Goal: Task Accomplishment & Management: Use online tool/utility

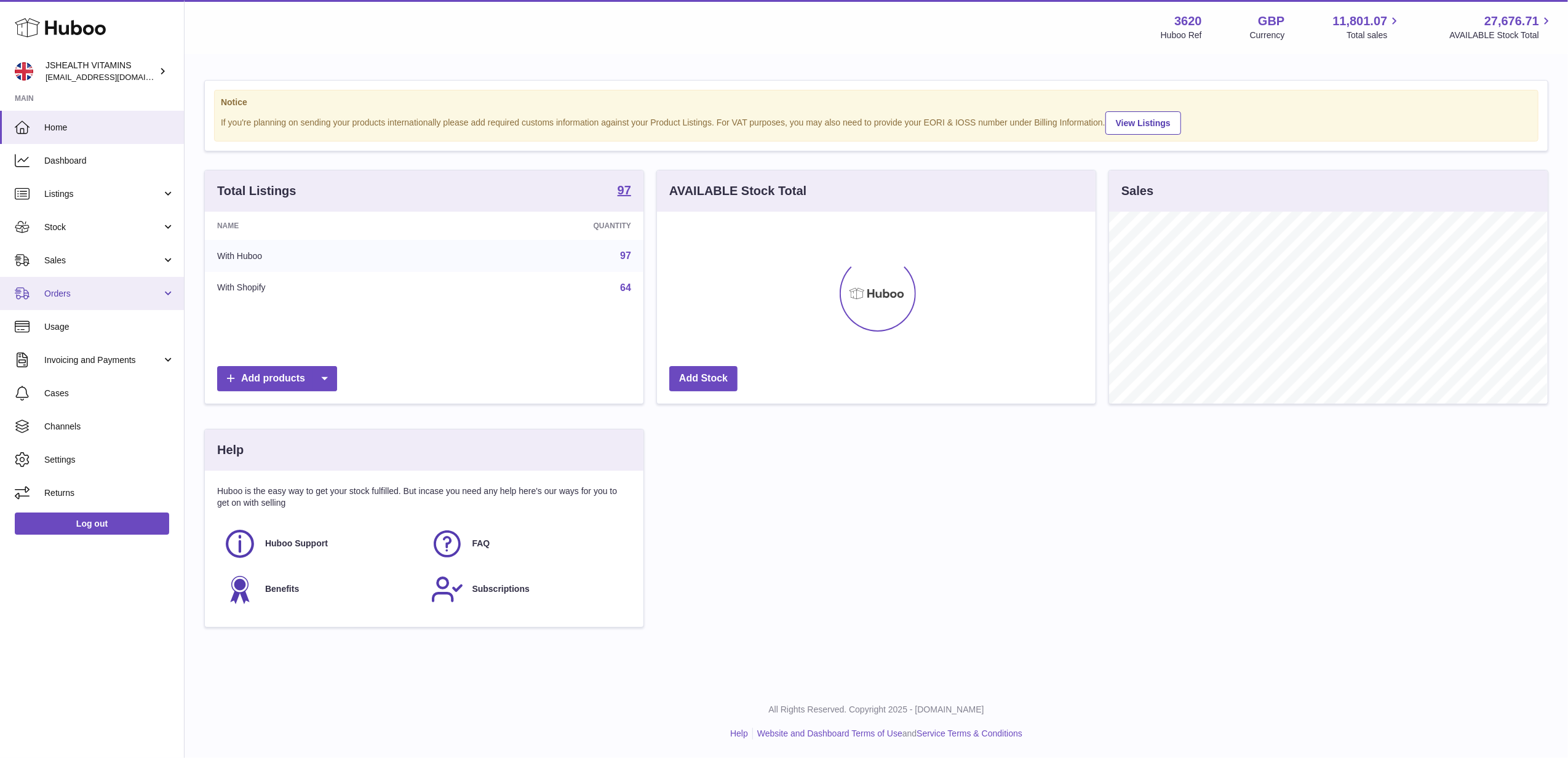
scroll to position [192, 438]
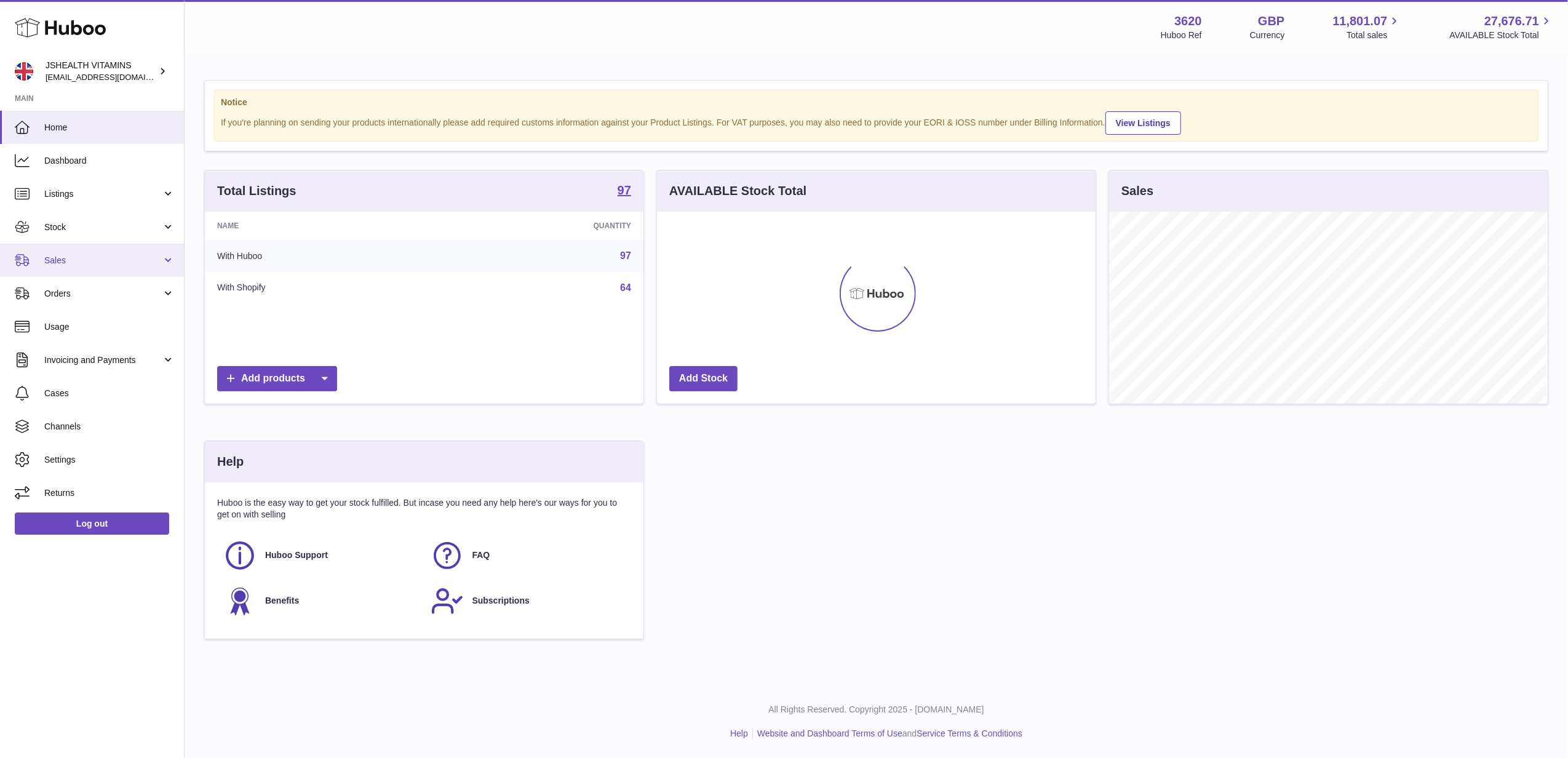
click at [131, 252] on link "Sales" at bounding box center [92, 261] width 184 height 33
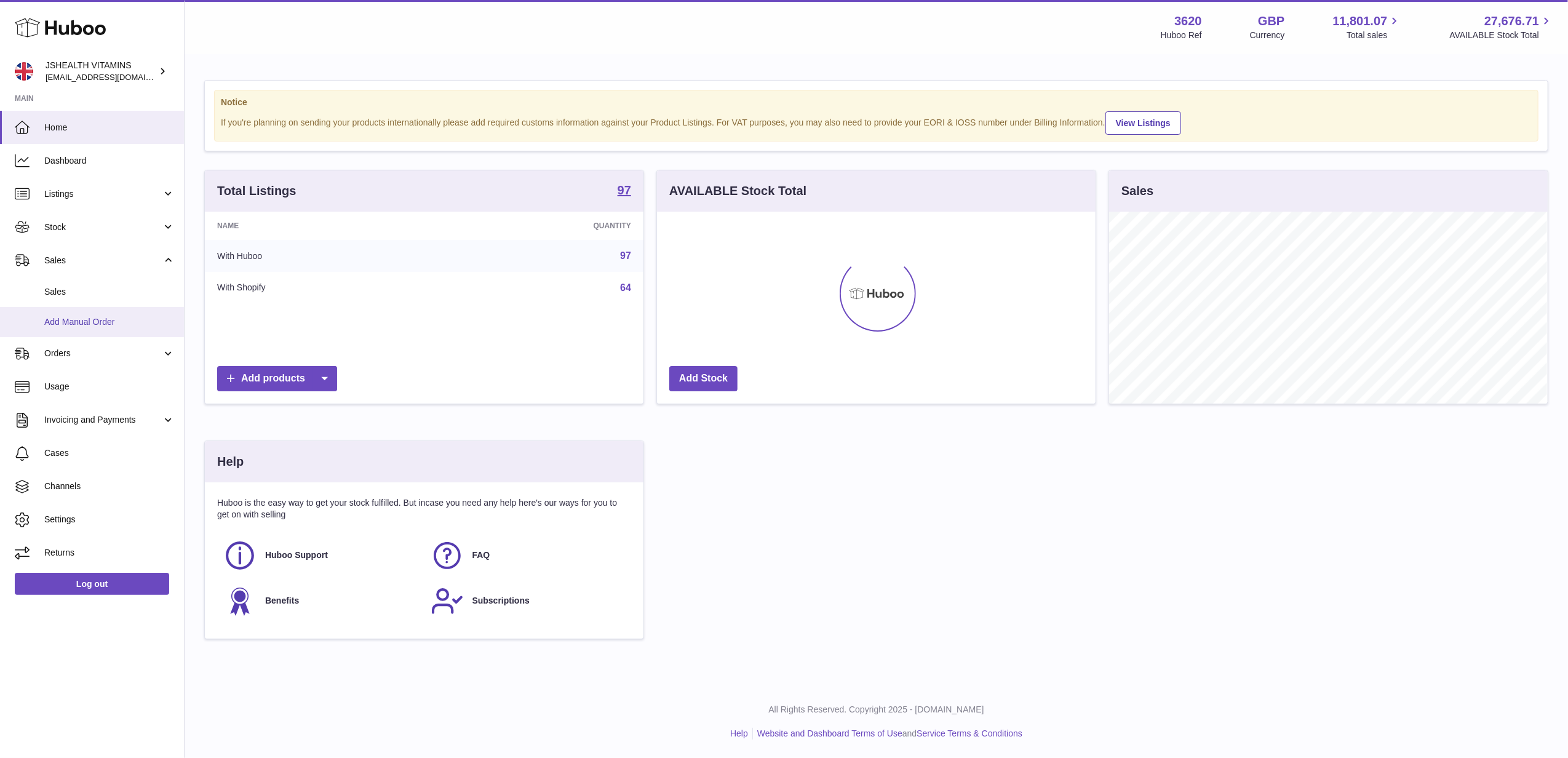
click at [107, 323] on span "Add Manual Order" at bounding box center [110, 322] width 131 height 12
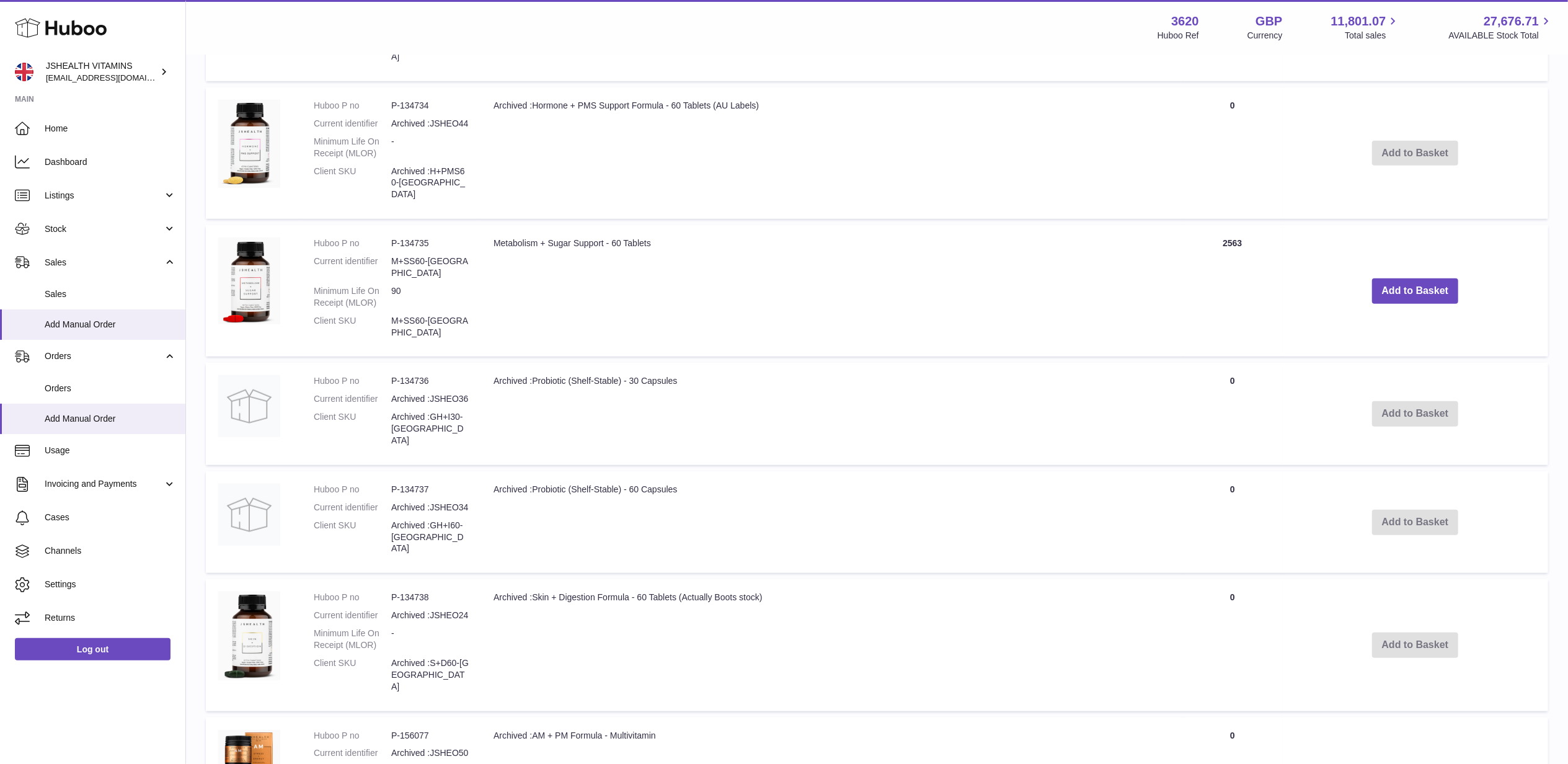
scroll to position [835, 0]
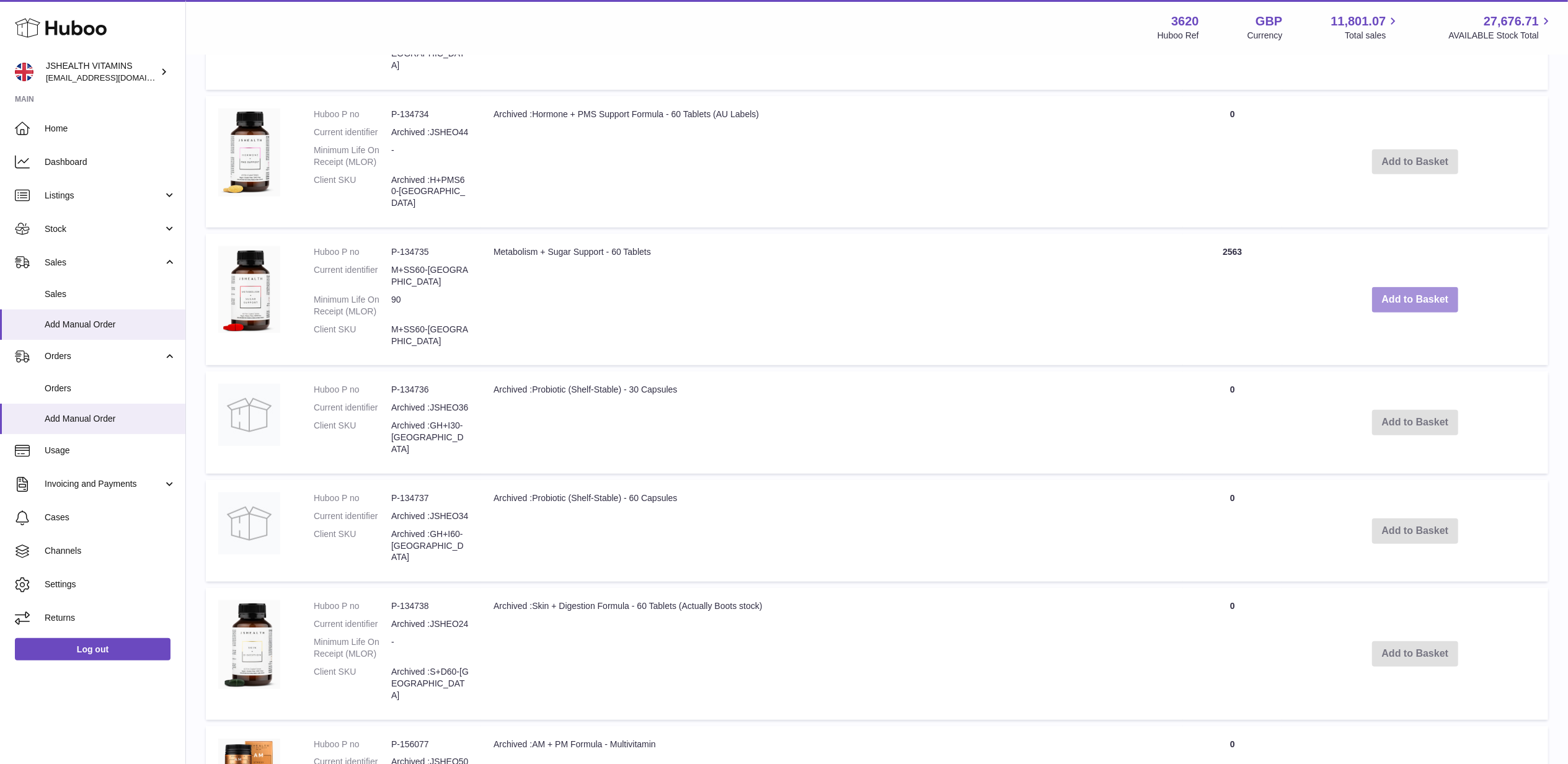
click at [1416, 298] on button "Add to Basket" at bounding box center [1415, 300] width 87 height 25
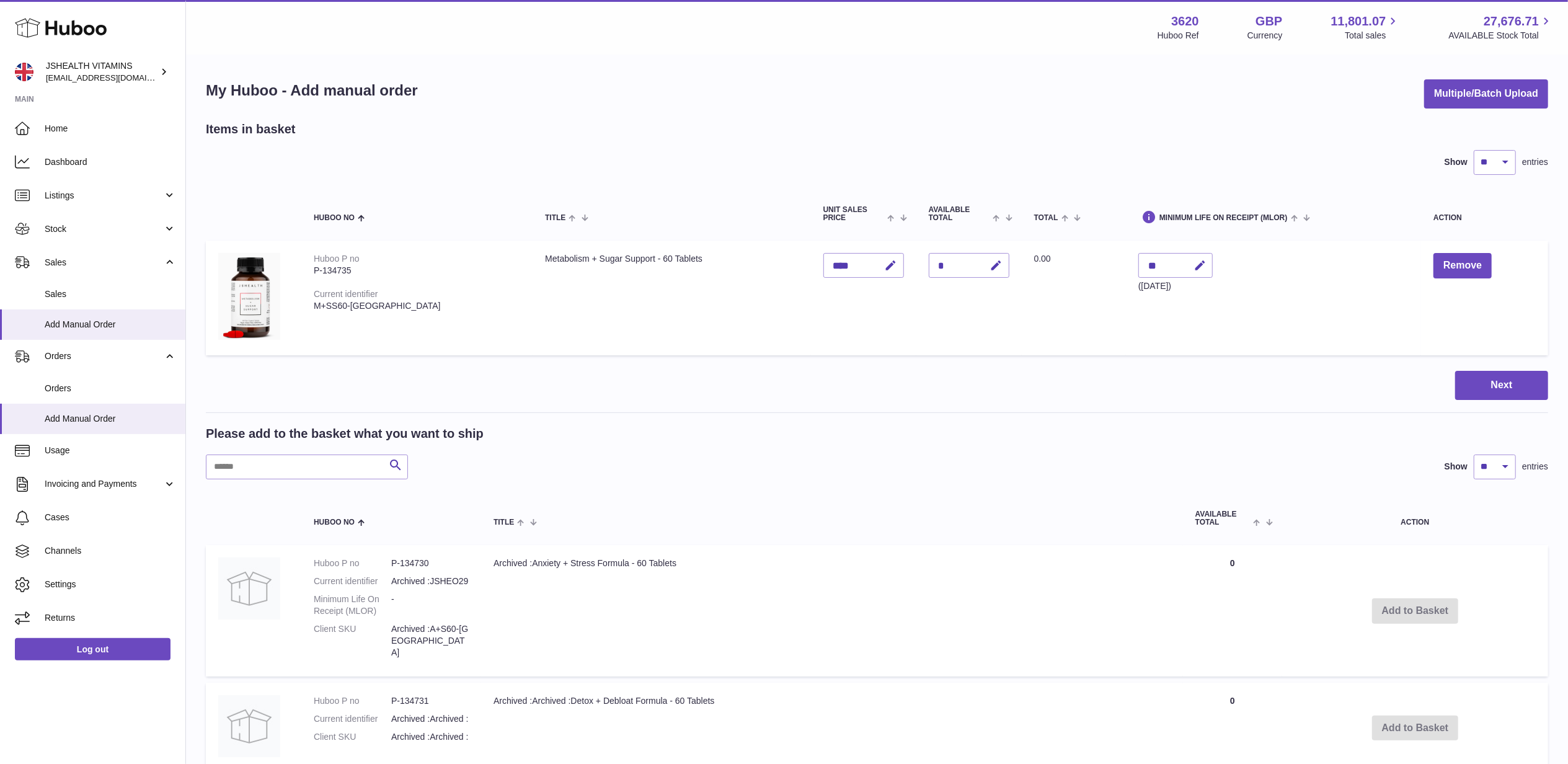
scroll to position [0, 0]
click at [1506, 385] on button "Next" at bounding box center [1501, 387] width 93 height 29
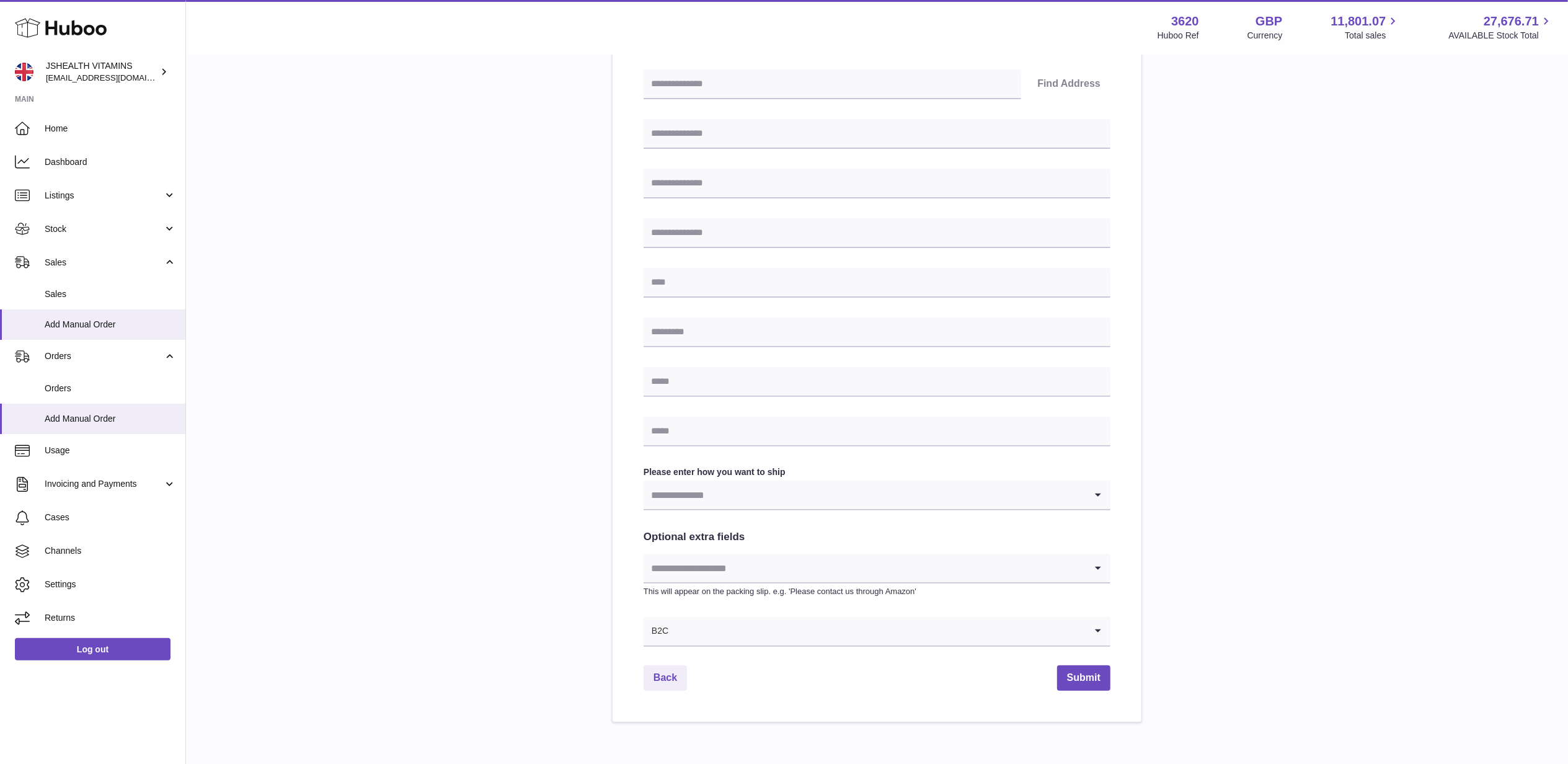
scroll to position [320, 0]
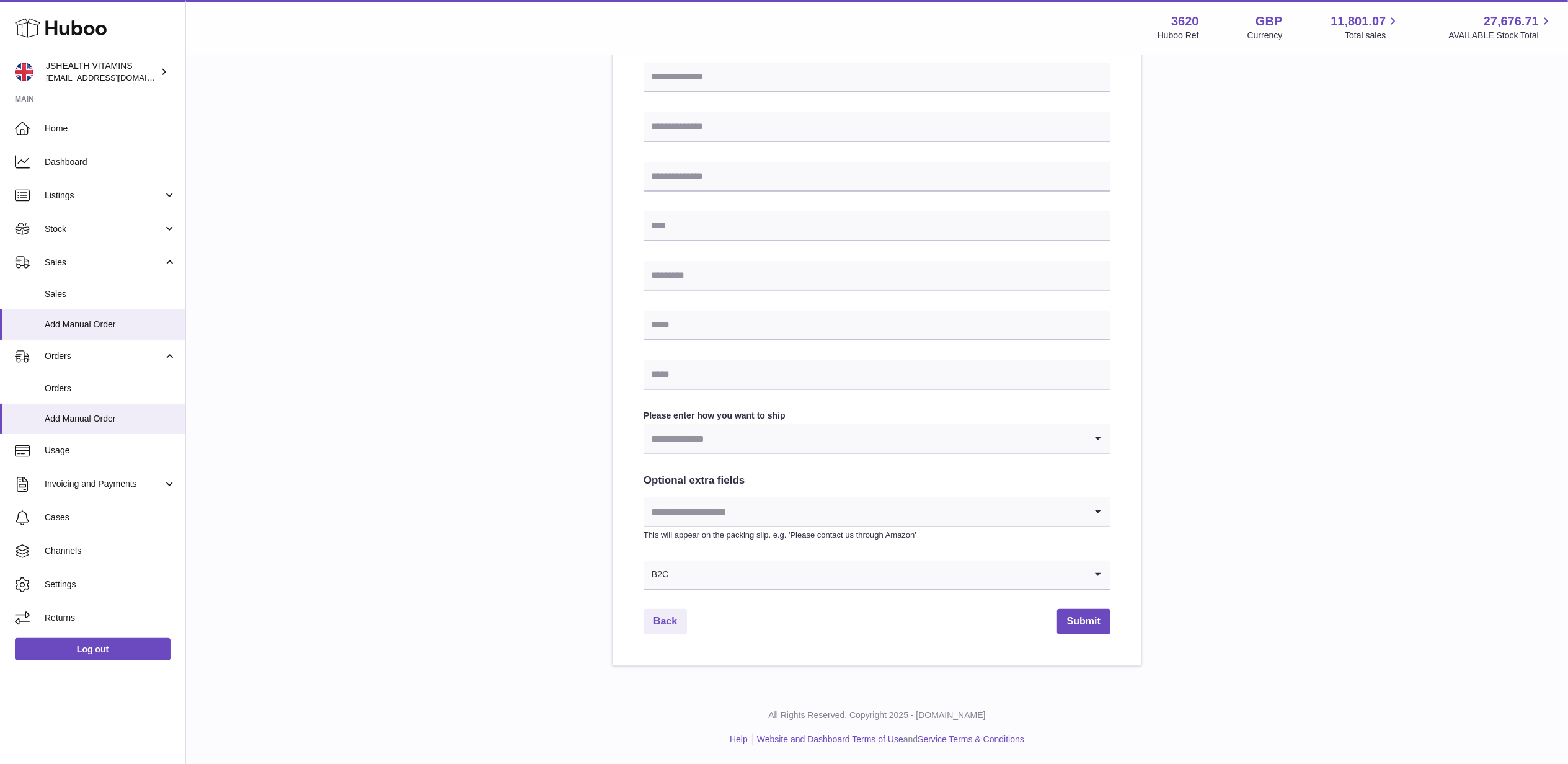
click at [756, 578] on input "Search for option" at bounding box center [876, 575] width 416 height 29
drag, startPoint x: 539, startPoint y: 502, endPoint x: 590, endPoint y: 474, distance: 58.2
click at [542, 500] on div "Please enter where you want to ship the items [GEOGRAPHIC_DATA] [GEOGRAPHIC_DAT…" at bounding box center [876, 235] width 1342 height 864
click at [740, 424] on input "Search for option" at bounding box center [864, 438] width 442 height 29
